Goal: Contribute content: Contribute content

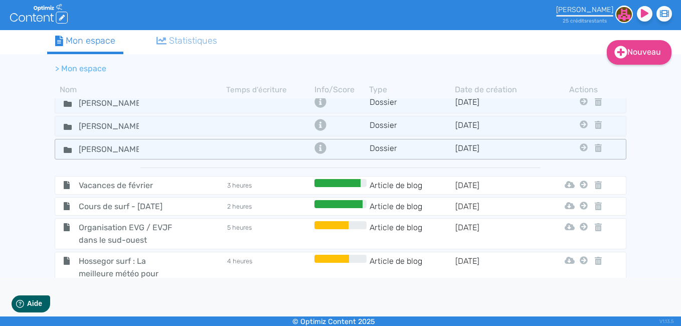
scroll to position [237, 0]
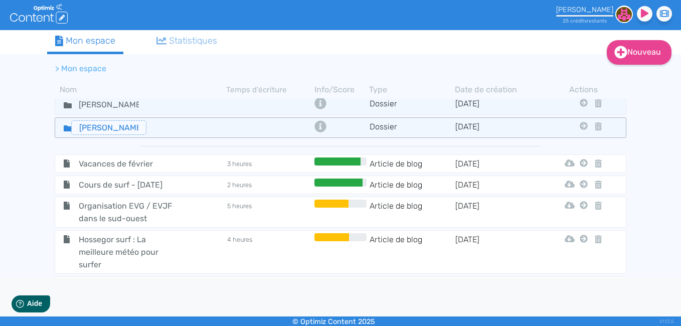
click at [79, 130] on input "Yann" at bounding box center [108, 127] width 75 height 15
click at [160, 132] on div "Yann" at bounding box center [140, 127] width 169 height 15
click at [66, 129] on icon at bounding box center [68, 128] width 8 height 6
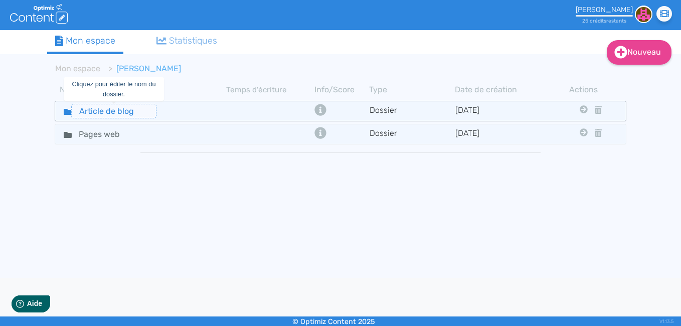
click at [99, 117] on input "Article de blog" at bounding box center [113, 111] width 85 height 15
click at [60, 110] on fa-icon at bounding box center [63, 111] width 15 height 15
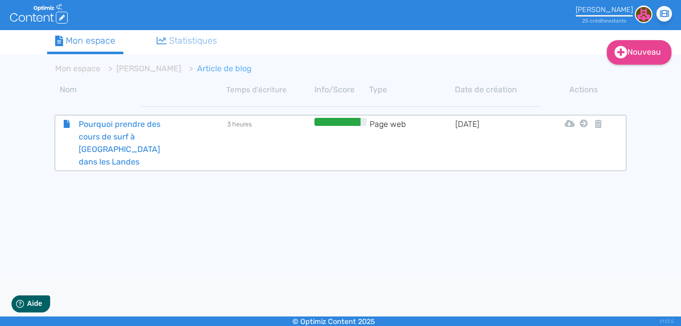
click at [124, 138] on span "Pourquoi prendre des cours de surf à Hossegor dans les Landes" at bounding box center [127, 143] width 113 height 50
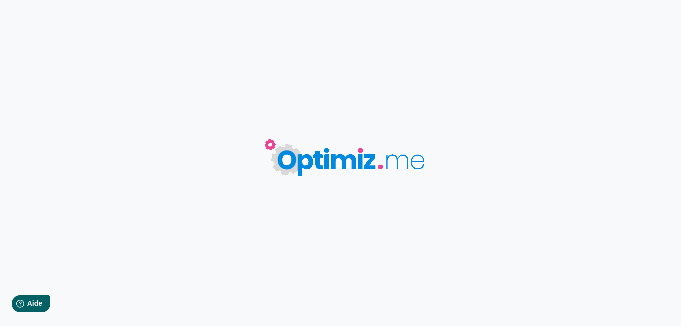
type input "Pourquoi prendre des cours de surf à Hossegor dans les Landes"
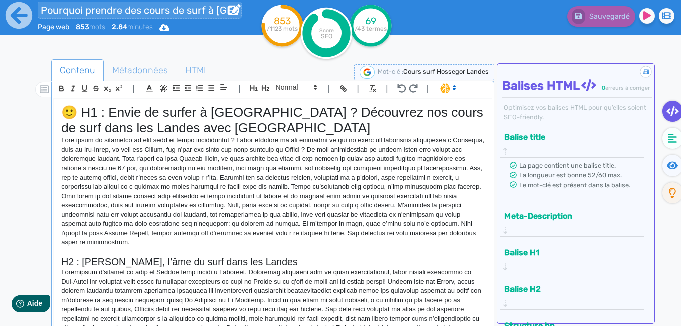
click at [195, 7] on input "Pourquoi prendre des cours de surf à Hossegor dans les Landes" at bounding box center [140, 10] width 204 height 17
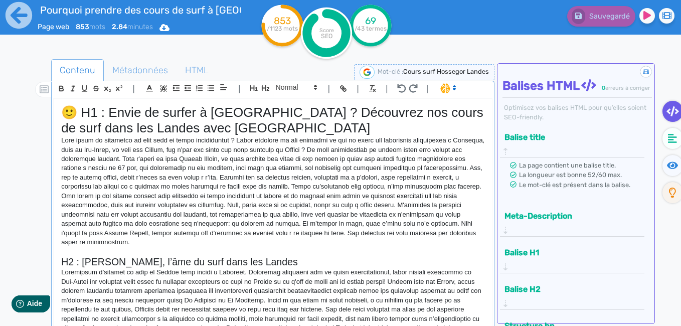
click at [451, 43] on div "Sauvegardé" at bounding box center [552, 24] width 257 height 49
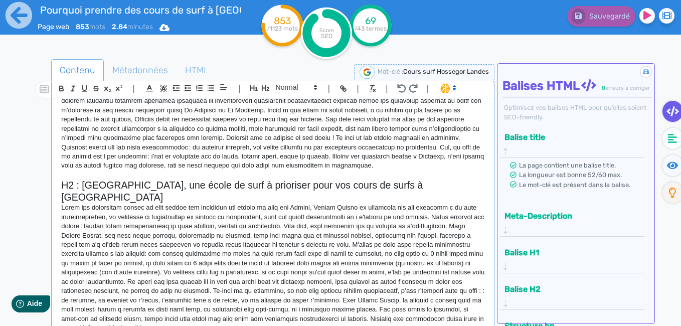
click at [477, 47] on div "Sauvegardé" at bounding box center [552, 24] width 257 height 49
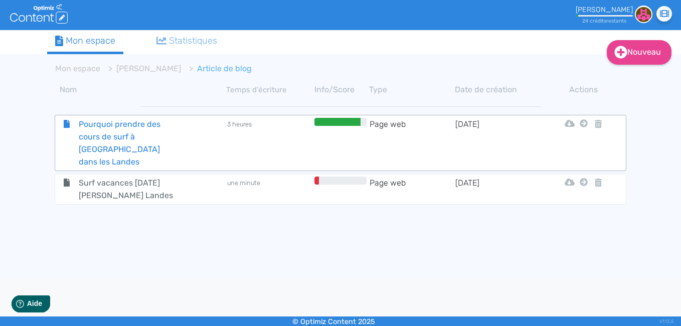
click at [147, 131] on span "Pourquoi prendre des cours de surf à Hossegor dans les Landes" at bounding box center [127, 143] width 113 height 50
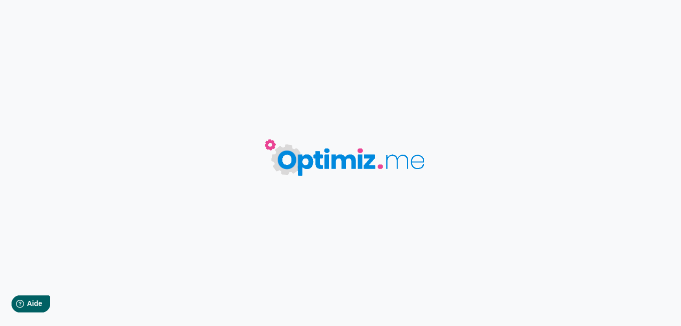
type input "Pourquoi prendre des cours de surf à Hossegor dans les Landes"
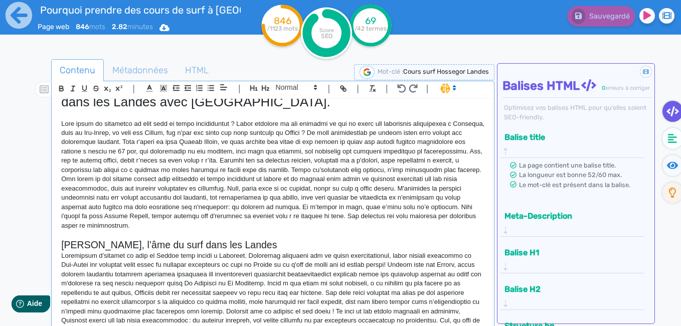
scroll to position [5, 0]
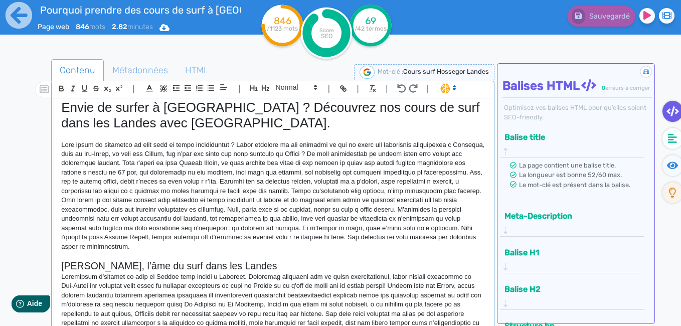
click at [270, 164] on p at bounding box center [272, 195] width 423 height 111
paste div
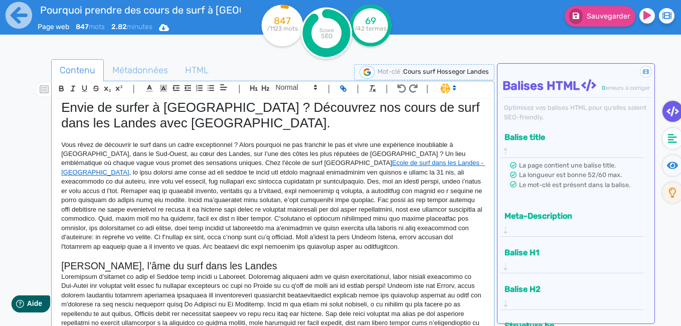
scroll to position [0, 0]
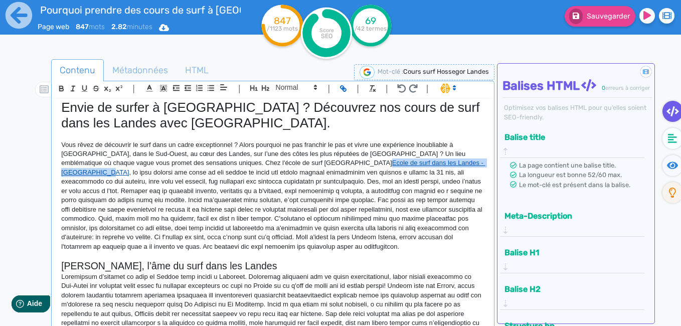
drag, startPoint x: 404, startPoint y: 163, endPoint x: 271, endPoint y: 163, distance: 133.3
click at [271, 163] on p "Vous rêvez de découvrir le surf dans un cadre exceptionnel ? Alors pourquoi ne …" at bounding box center [272, 195] width 423 height 111
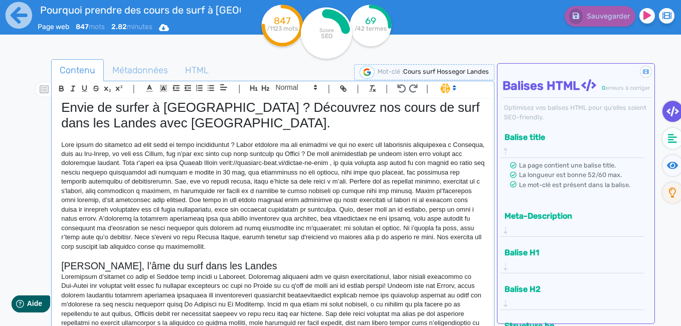
click at [292, 254] on p at bounding box center [272, 255] width 423 height 9
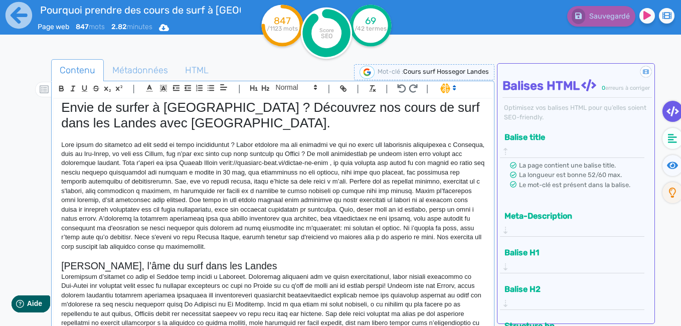
click at [277, 161] on p at bounding box center [272, 195] width 423 height 111
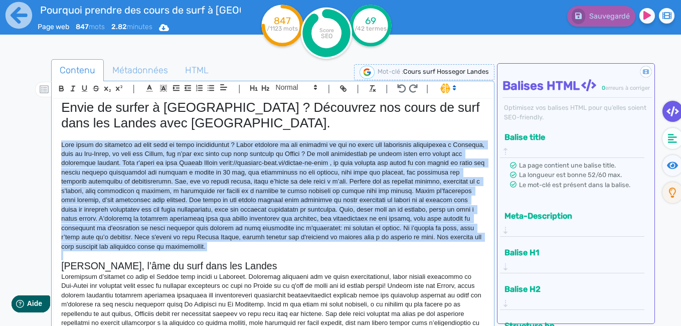
click at [277, 161] on p at bounding box center [272, 195] width 423 height 111
click at [319, 164] on p at bounding box center [272, 195] width 423 height 111
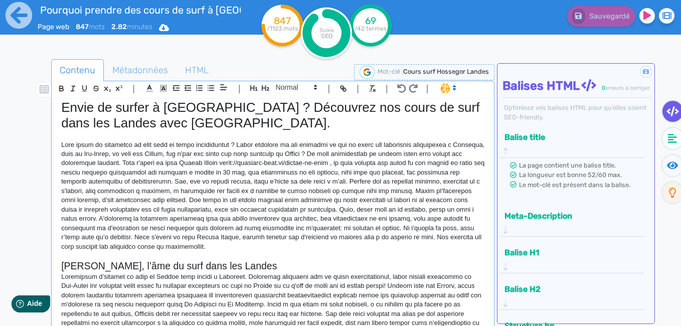
click at [304, 248] on p at bounding box center [272, 195] width 423 height 111
drag, startPoint x: 378, startPoint y: 163, endPoint x: 272, endPoint y: 164, distance: 106.3
click at [272, 164] on p at bounding box center [272, 195] width 423 height 111
copy p "https://hossegor-surf.fr/lecole-de-surf"
click at [379, 163] on p at bounding box center [272, 195] width 423 height 111
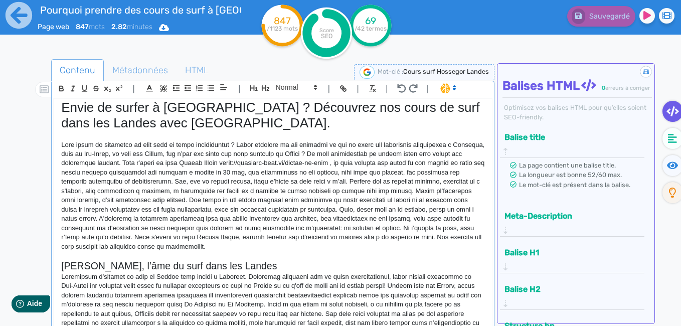
click at [381, 163] on p at bounding box center [272, 195] width 423 height 111
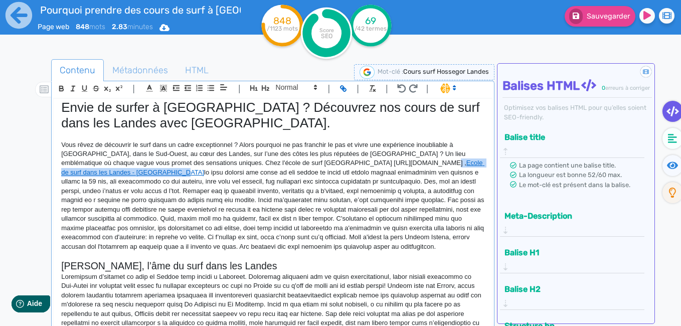
drag, startPoint x: 381, startPoint y: 163, endPoint x: 101, endPoint y: 172, distance: 280.3
click at [101, 172] on p "Vous rêvez de découvrir le surf dans un cadre exceptionnel ? Alors pourquoi ne …" at bounding box center [272, 195] width 423 height 111
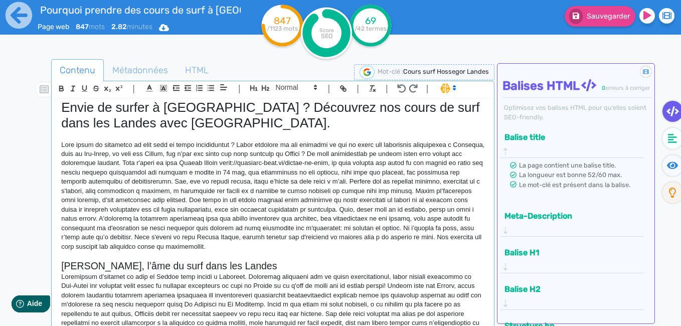
click at [294, 245] on p at bounding box center [272, 195] width 423 height 111
click at [271, 163] on p at bounding box center [272, 195] width 423 height 111
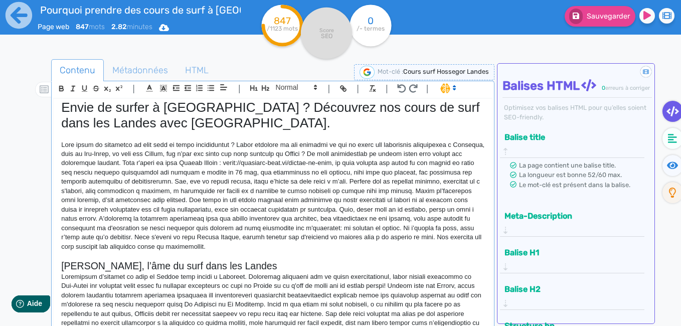
click at [314, 260] on h2 "Hossegor, l’âme du surf dans les Landes" at bounding box center [272, 266] width 423 height 12
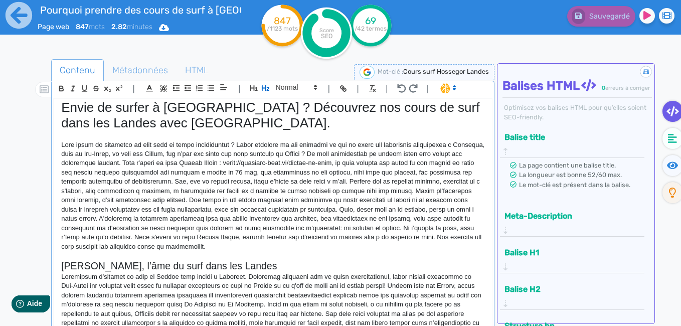
click at [302, 162] on p at bounding box center [272, 195] width 423 height 111
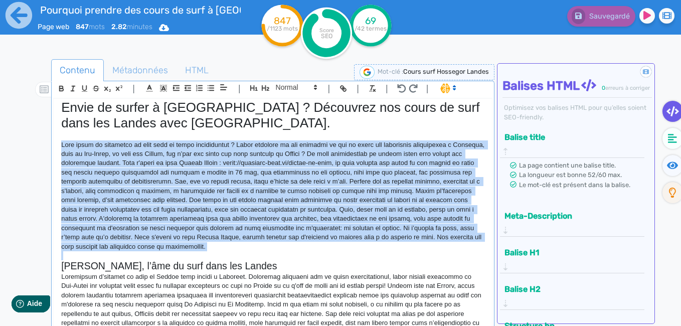
click at [302, 162] on p at bounding box center [272, 195] width 423 height 111
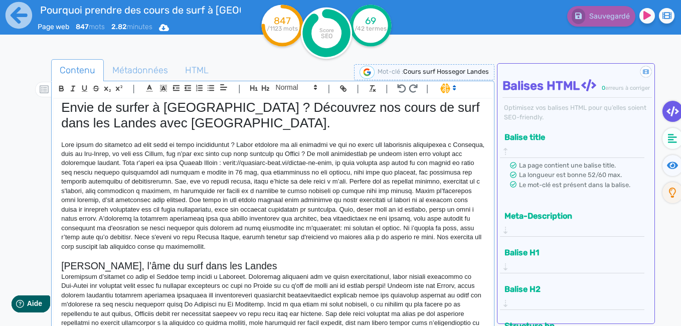
click at [298, 238] on p at bounding box center [272, 195] width 423 height 111
click at [290, 249] on p at bounding box center [272, 195] width 423 height 111
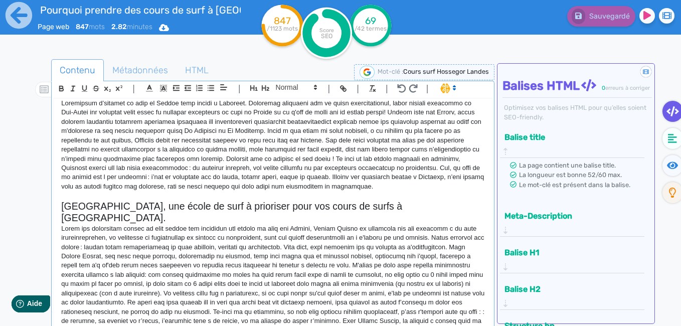
scroll to position [199, 0]
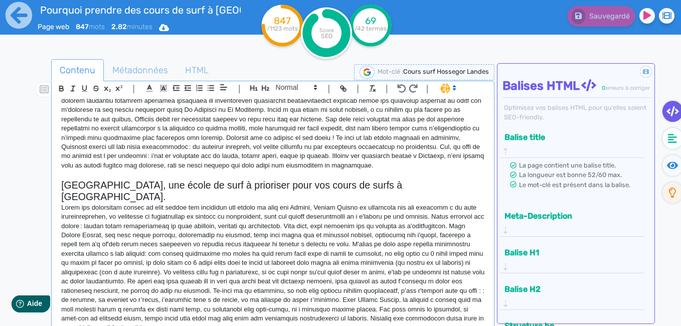
click at [343, 317] on p at bounding box center [272, 267] width 423 height 129
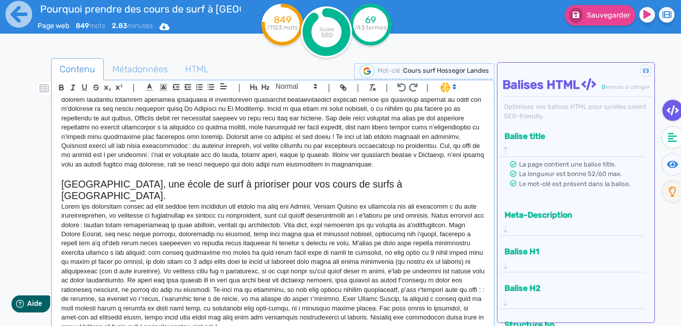
click at [431, 307] on p at bounding box center [272, 266] width 423 height 129
click at [421, 313] on p at bounding box center [272, 266] width 423 height 129
click at [346, 316] on p at bounding box center [272, 266] width 423 height 129
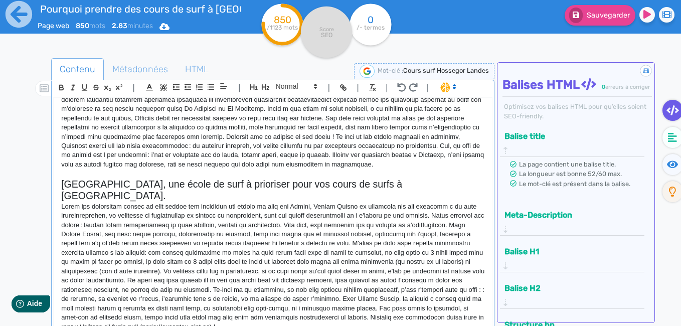
click at [450, 320] on div "Envie de surfer à Hossegor ? Découvrez nos cours de surf dans les Landes avec Y…" at bounding box center [273, 212] width 438 height 228
click at [345, 315] on p at bounding box center [272, 266] width 423 height 129
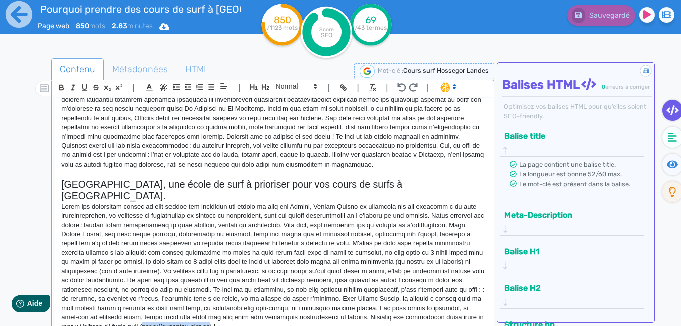
drag, startPoint x: 345, startPoint y: 315, endPoint x: 411, endPoint y: 315, distance: 66.2
click at [411, 315] on p at bounding box center [272, 266] width 423 height 129
copy p "https://hossegor-surf.fr"
click at [426, 314] on p at bounding box center [272, 266] width 423 height 129
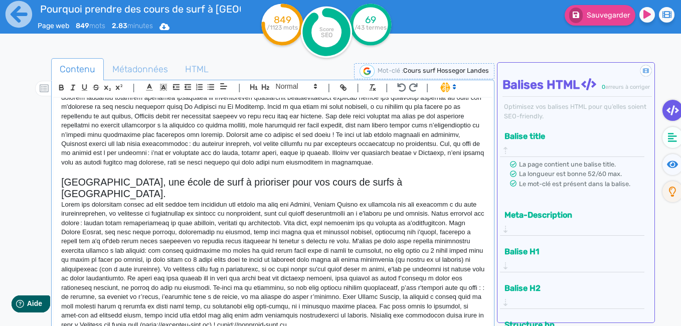
scroll to position [209, 0]
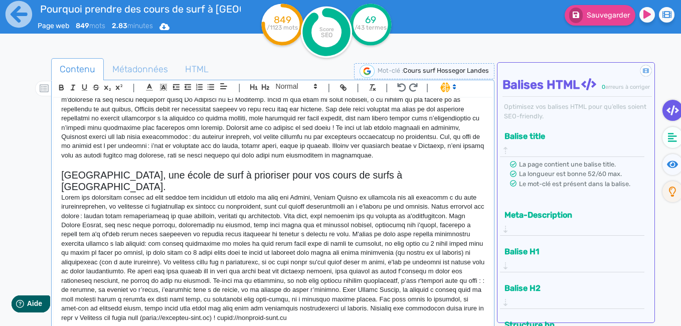
drag, startPoint x: 111, startPoint y: 321, endPoint x: 426, endPoint y: 325, distance: 314.8
click at [426, 325] on div "Envie de surfer à Hossegor ? Découvrez nos cours de surf dans les Landes avec Y…" at bounding box center [273, 212] width 438 height 228
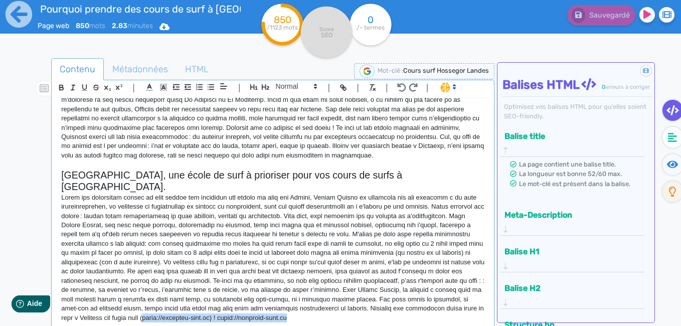
drag, startPoint x: 112, startPoint y: 319, endPoint x: 346, endPoint y: 308, distance: 233.8
click at [346, 308] on p at bounding box center [272, 257] width 423 height 129
click at [165, 314] on p at bounding box center [272, 257] width 423 height 129
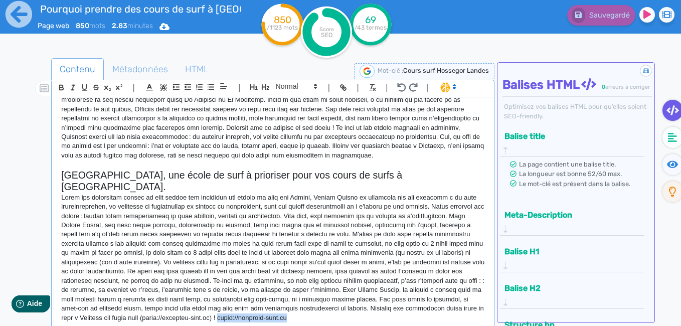
drag, startPoint x: 107, startPoint y: 314, endPoint x: 418, endPoint y: 305, distance: 310.9
click at [418, 305] on p at bounding box center [272, 257] width 423 height 129
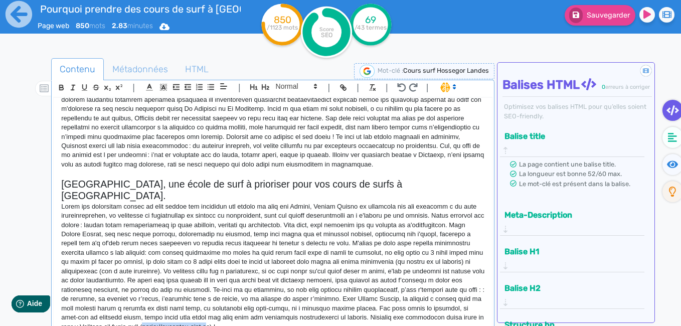
drag, startPoint x: 410, startPoint y: 315, endPoint x: 346, endPoint y: 314, distance: 63.2
click at [346, 314] on p at bounding box center [272, 266] width 423 height 129
click at [430, 315] on p at bounding box center [272, 266] width 423 height 129
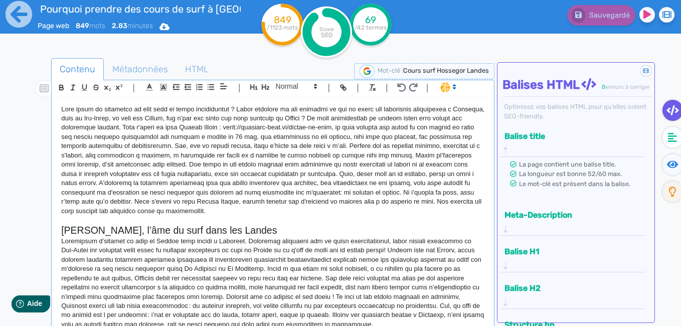
scroll to position [0, 0]
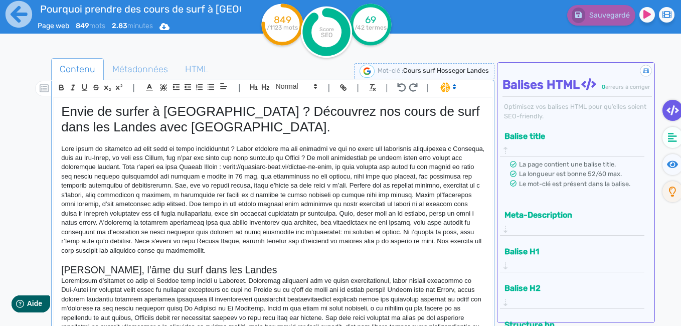
click at [274, 168] on p at bounding box center [272, 199] width 423 height 111
click at [277, 168] on p at bounding box center [272, 199] width 423 height 111
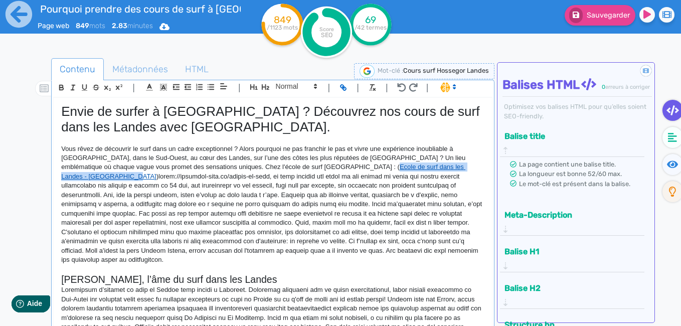
drag, startPoint x: 411, startPoint y: 167, endPoint x: 278, endPoint y: 165, distance: 132.8
click at [278, 165] on p "Vous rêvez de découvrir le surf dans un cadre exceptionnel ? Alors pourquoi ne …" at bounding box center [272, 204] width 423 height 120
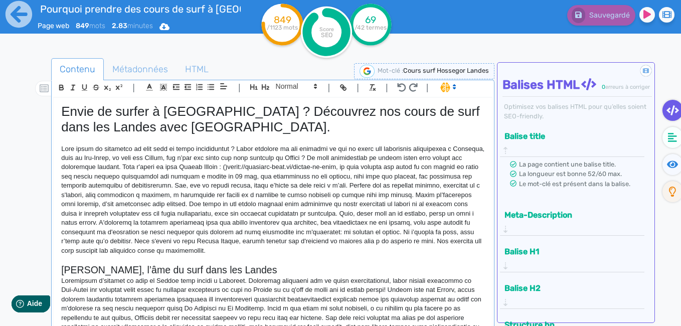
click at [277, 167] on p at bounding box center [272, 199] width 423 height 111
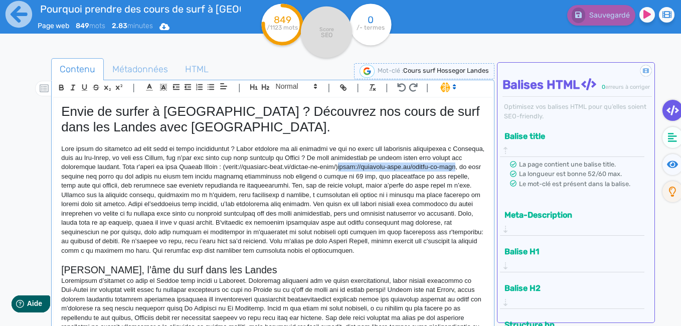
drag, startPoint x: 387, startPoint y: 167, endPoint x: 82, endPoint y: 173, distance: 305.3
click at [82, 173] on p at bounding box center [272, 199] width 423 height 111
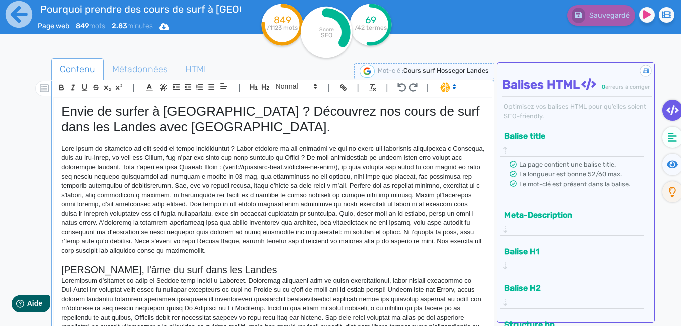
click at [286, 258] on p at bounding box center [272, 259] width 423 height 9
click at [296, 254] on p at bounding box center [272, 199] width 423 height 111
click at [301, 166] on p at bounding box center [272, 199] width 423 height 111
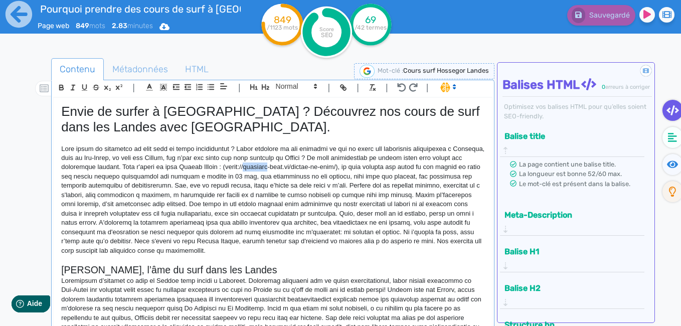
click at [301, 166] on p at bounding box center [272, 199] width 423 height 111
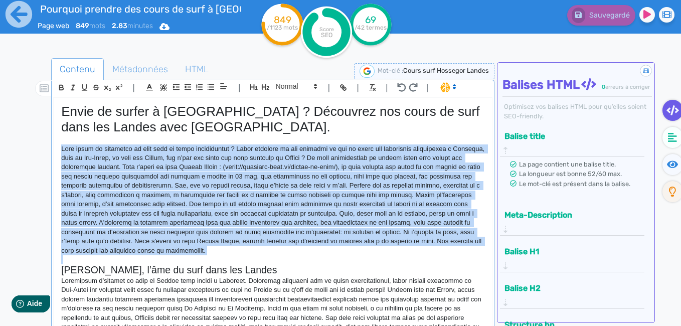
click at [301, 166] on p at bounding box center [272, 199] width 423 height 111
click at [307, 262] on p at bounding box center [272, 259] width 423 height 9
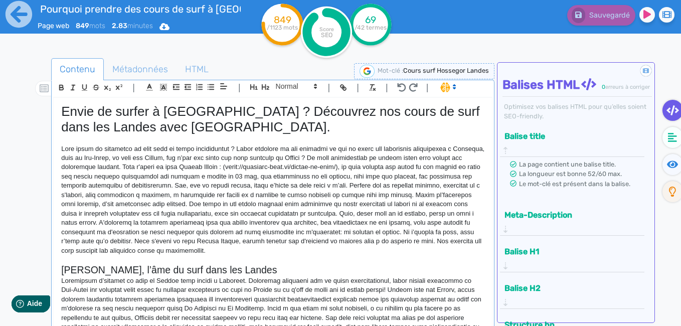
click at [483, 131] on div "Envie de surfer à Hossegor ? Découvrez nos cours de surf dans les Landes avec Y…" at bounding box center [273, 212] width 438 height 228
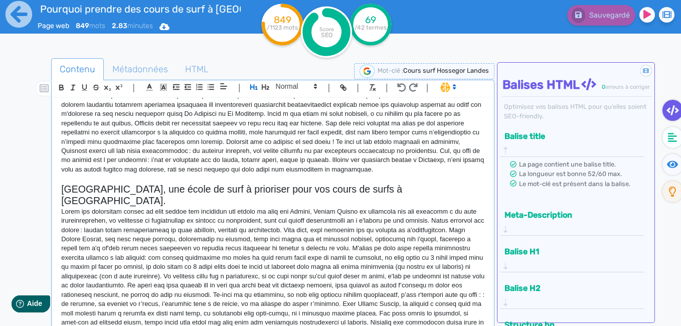
scroll to position [199, 0]
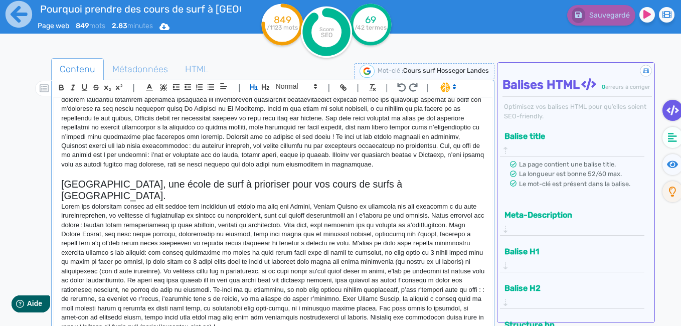
click at [247, 241] on p at bounding box center [272, 266] width 423 height 129
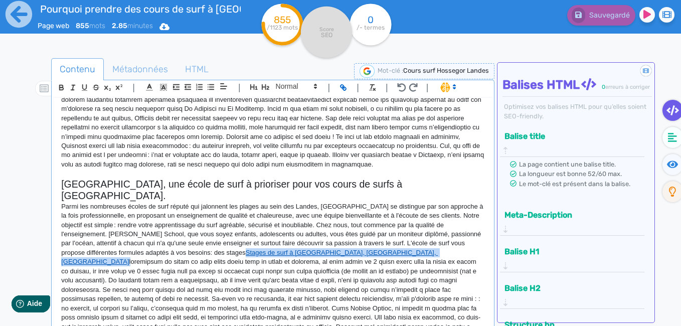
drag, startPoint x: 394, startPoint y: 242, endPoint x: 248, endPoint y: 240, distance: 146.9
click at [248, 240] on p "Parmi les nombreuses écoles de surf réputé qui jalonnent les plages au sein des…" at bounding box center [272, 271] width 423 height 139
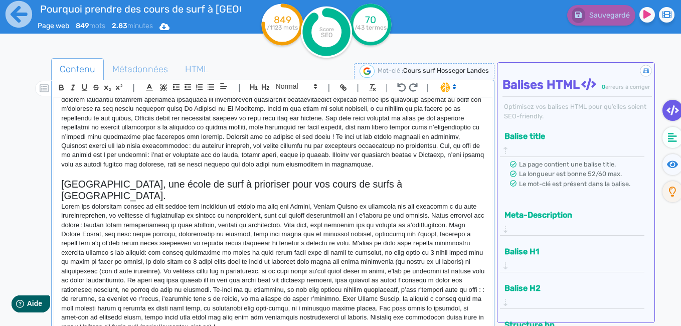
click at [246, 241] on p at bounding box center [272, 266] width 423 height 129
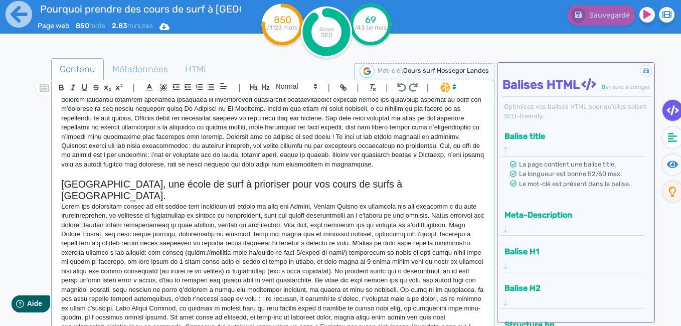
click at [387, 260] on p at bounding box center [272, 266] width 423 height 129
click at [384, 259] on p at bounding box center [272, 266] width 423 height 129
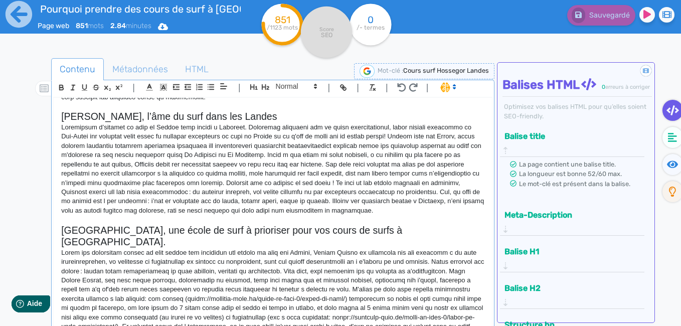
scroll to position [209, 0]
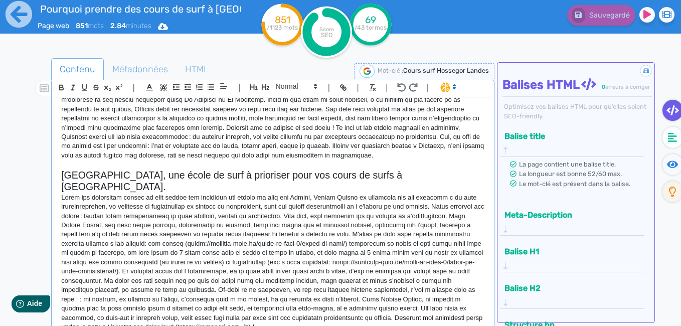
click at [272, 250] on p at bounding box center [272, 262] width 423 height 139
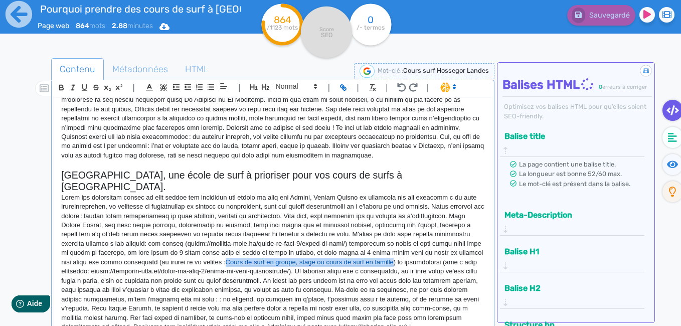
drag, startPoint x: 447, startPoint y: 250, endPoint x: 279, endPoint y: 249, distance: 167.9
click at [279, 249] on p "Cours de surf en groupe, stage ou cours de surf en famille" at bounding box center [272, 262] width 423 height 139
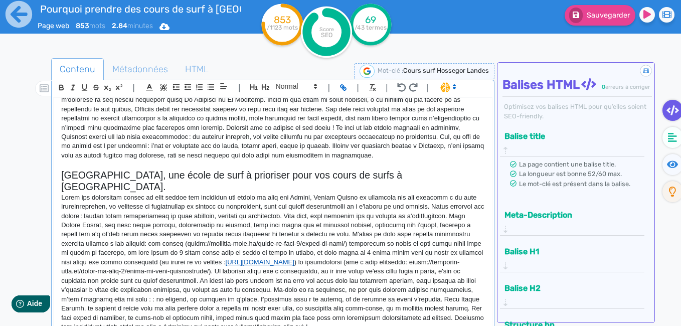
click at [294, 258] on link "https://hossegor-surf.fr/cours-de-surf-2/cours-surf-groupe/" at bounding box center [260, 262] width 69 height 8
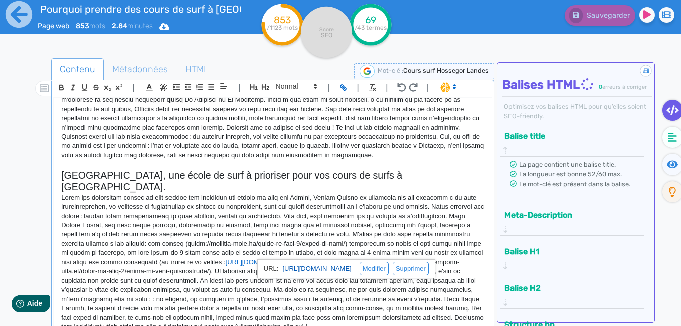
click at [314, 269] on link "https://hossegor-surf.fr/cours-de-surf-2/cours-surf-groupe/" at bounding box center [316, 268] width 69 height 13
click at [470, 198] on p "https://hossegor-surf.fr/cours-de-surf-2/cours-surf-groupe/" at bounding box center [272, 262] width 423 height 139
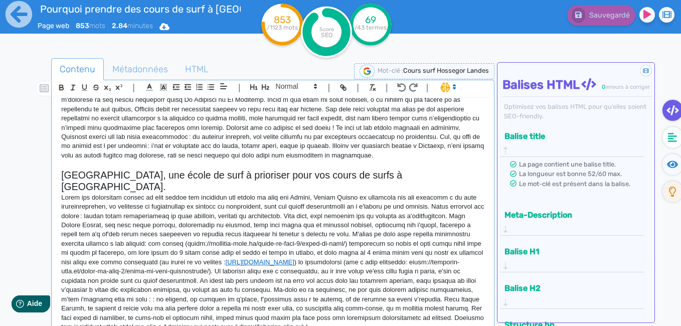
scroll to position [218, 0]
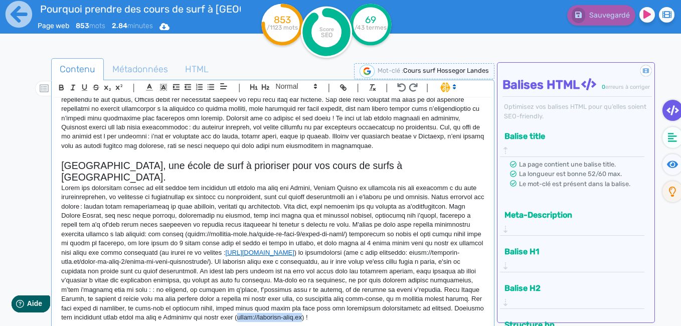
drag, startPoint x: 128, startPoint y: 315, endPoint x: 64, endPoint y: 312, distance: 63.7
click at [64, 312] on p "https://hossegor-surf.fr/cours-de-surf-2/cours-surf-groupe/" at bounding box center [272, 252] width 423 height 139
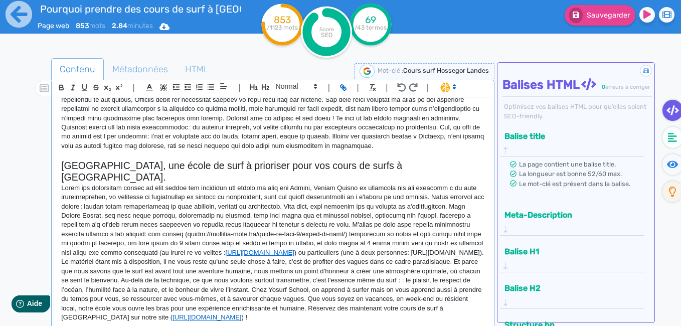
click at [162, 318] on p "https://hossegor-surf.fr/cours-de-surf-2/cours-surf-groupe/ https://hossegor-su…" at bounding box center [272, 252] width 423 height 139
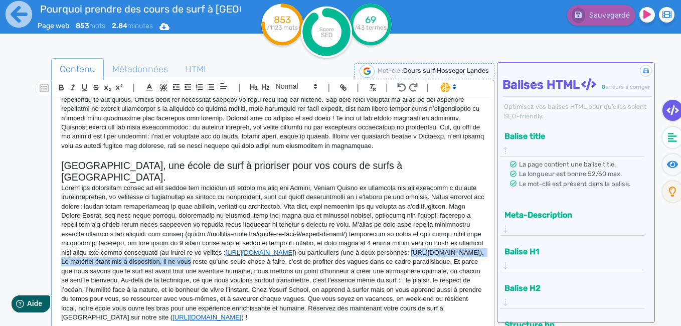
drag, startPoint x: 351, startPoint y: 249, endPoint x: 165, endPoint y: 251, distance: 186.5
click at [165, 251] on p "https://hossegor-surf.fr/cours-de-surf-2/cours-surf-groupe/ https://hossegor-su…" at bounding box center [272, 252] width 423 height 139
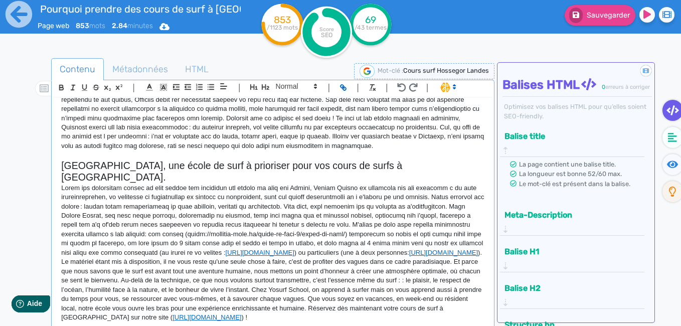
click at [177, 310] on p "https://hossegor-surf.fr/cours-de-surf-2/cours-surf-groupe/ ) ou particuliers (…" at bounding box center [272, 252] width 423 height 139
click at [149, 314] on p "https://hossegor-surf.fr/cours-de-surf-2/cours-surf-groupe/ ) ou particuliers (…" at bounding box center [272, 252] width 423 height 139
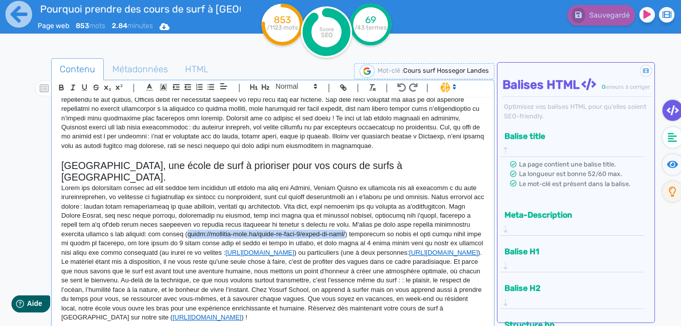
drag, startPoint x: 403, startPoint y: 223, endPoint x: 251, endPoint y: 220, distance: 151.9
click at [251, 220] on p "https://hossegor-surf.fr/cours-de-surf-2/cours-surf-groupe/ ) ou particuliers (…" at bounding box center [272, 252] width 423 height 139
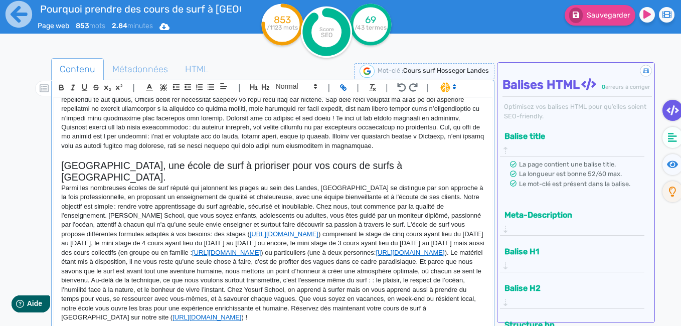
click at [181, 311] on p "Parmi les nombreuses écoles de surf réputé qui jalonnent les plages au sein des…" at bounding box center [272, 252] width 423 height 139
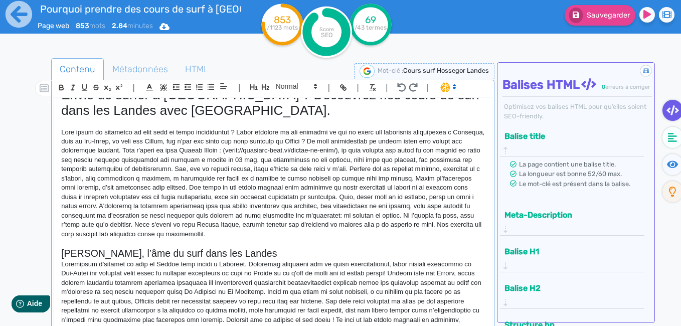
scroll to position [15, 0]
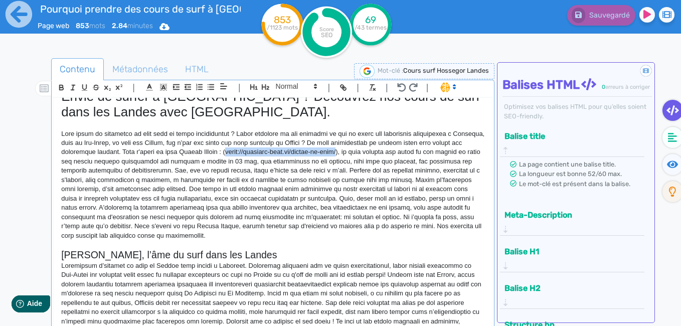
drag, startPoint x: 385, startPoint y: 153, endPoint x: 278, endPoint y: 151, distance: 107.3
click at [278, 151] on p at bounding box center [272, 184] width 423 height 111
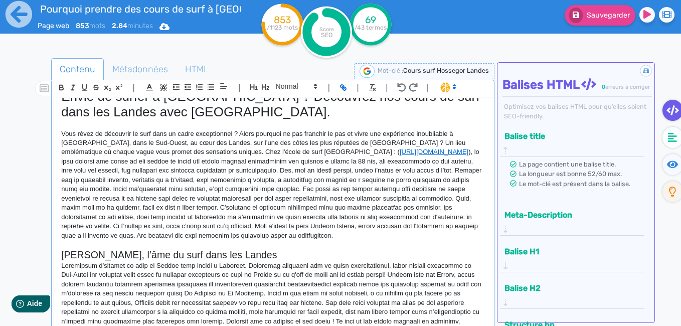
click at [305, 237] on p "Vous rêvez de découvrir le surf dans un cadre exceptionnel ? Alors pourquoi ne …" at bounding box center [272, 184] width 423 height 111
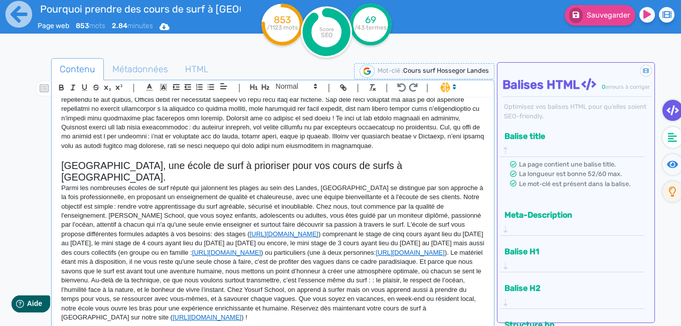
scroll to position [0, 0]
